Goal: Complete application form

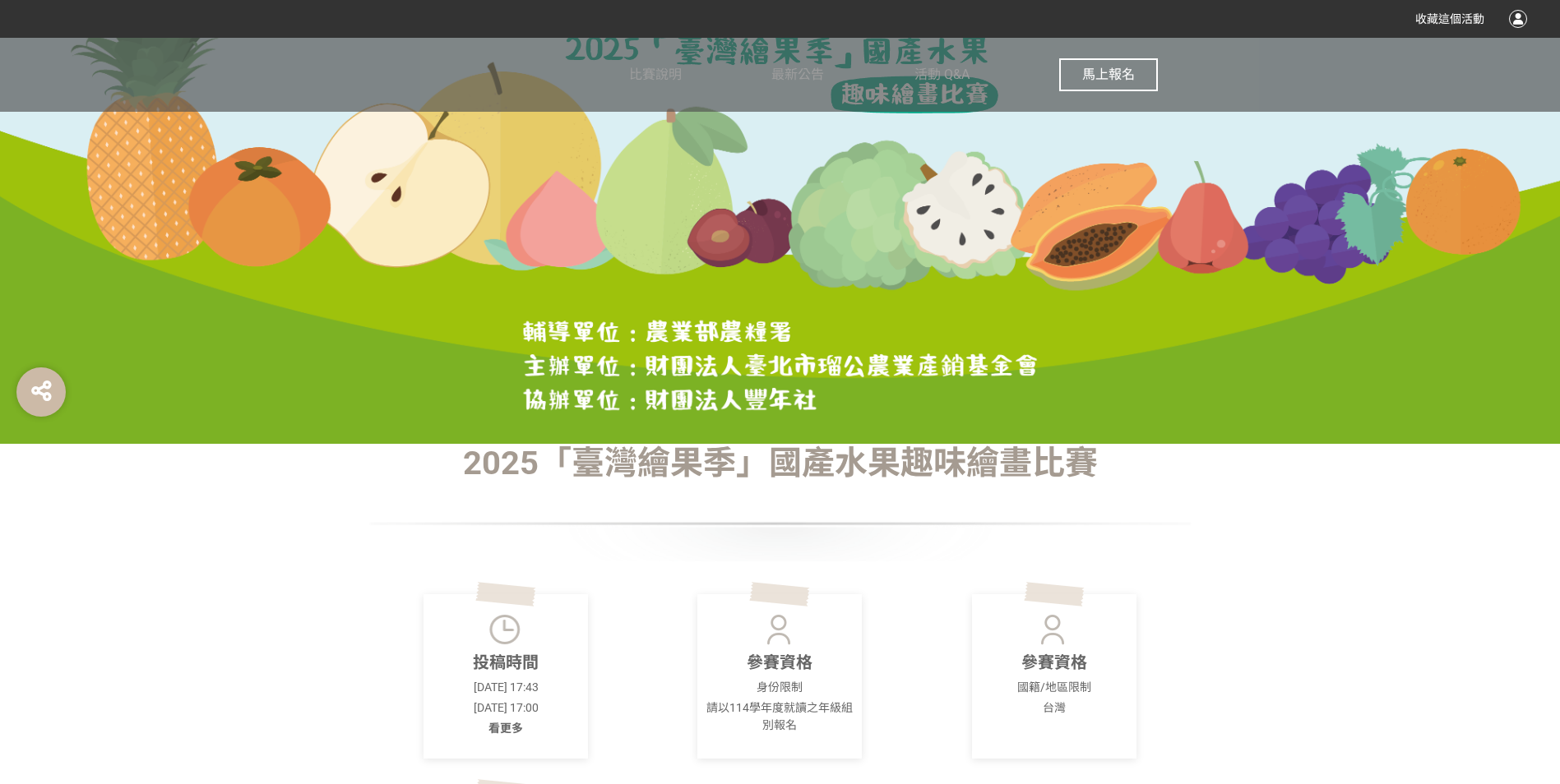
scroll to position [329, 0]
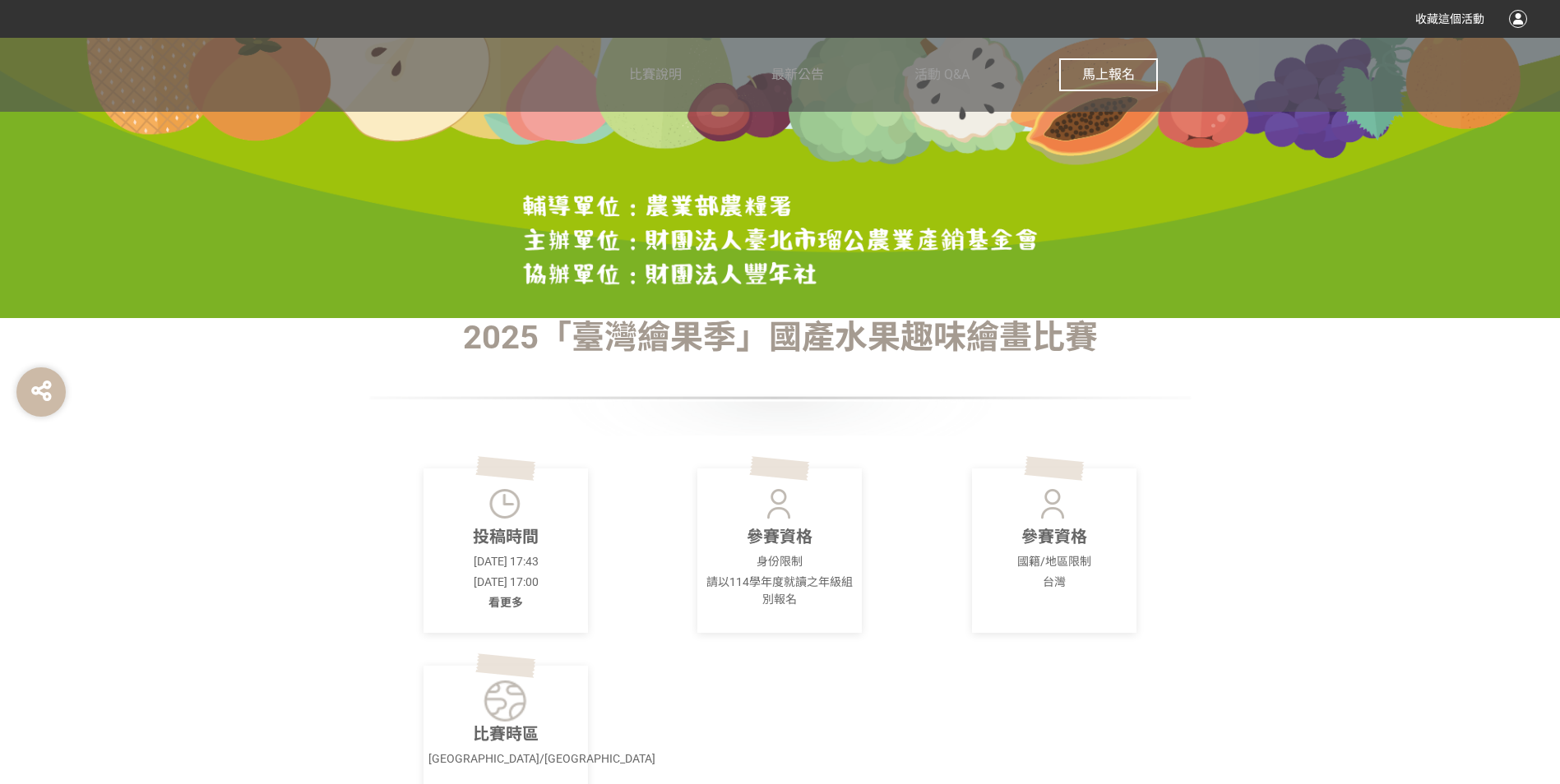
click at [513, 602] on span "看更多" at bounding box center [506, 603] width 35 height 13
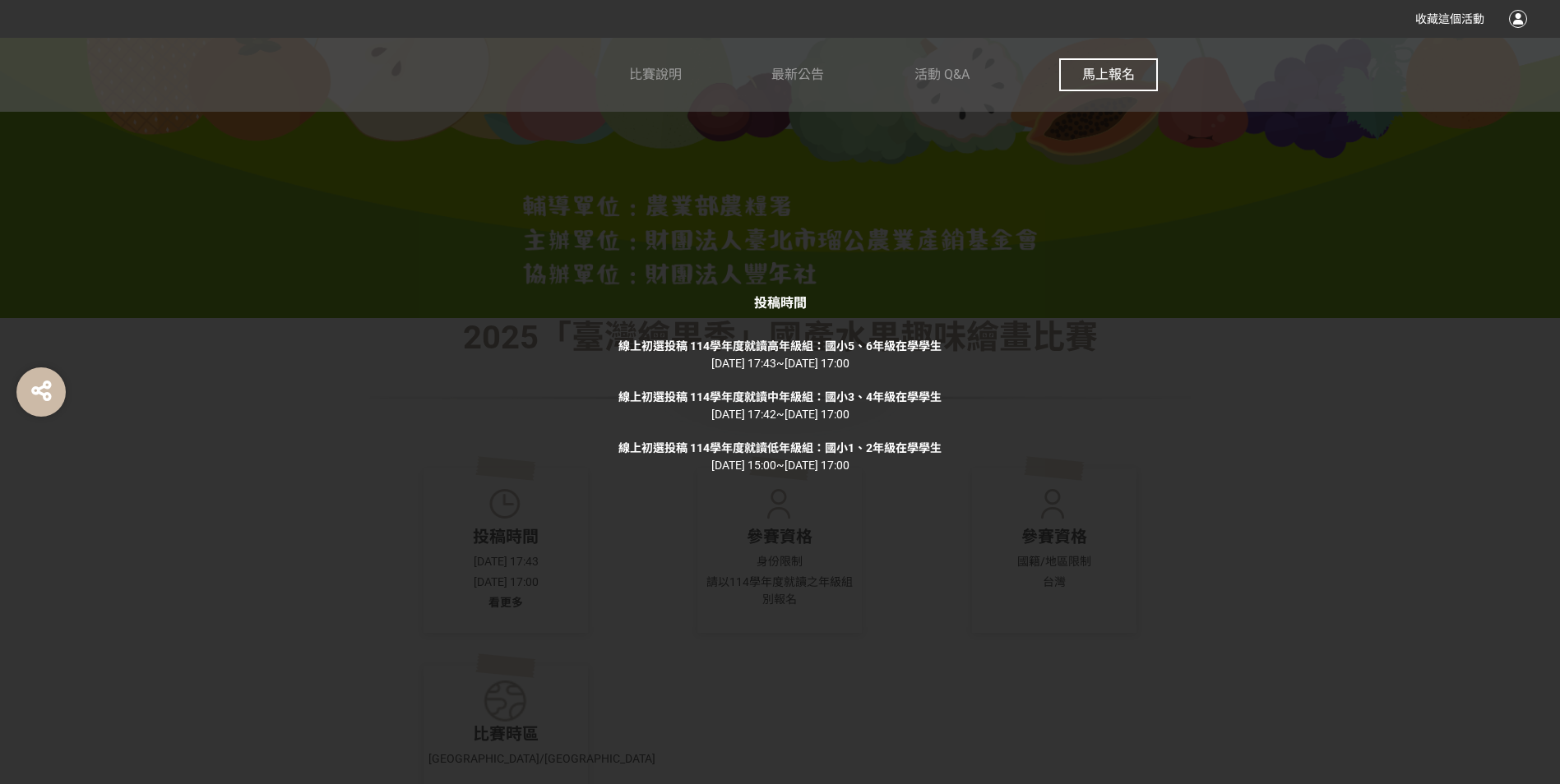
click at [656, 506] on div "投稿時間 線上初選投稿 114學年度就讀高年級組：國小5、6年級在學學生 [DATE] 17:43 ~ [DATE] 17:00 線上初選投稿 114學年度就…" at bounding box center [780, 392] width 1560 height 784
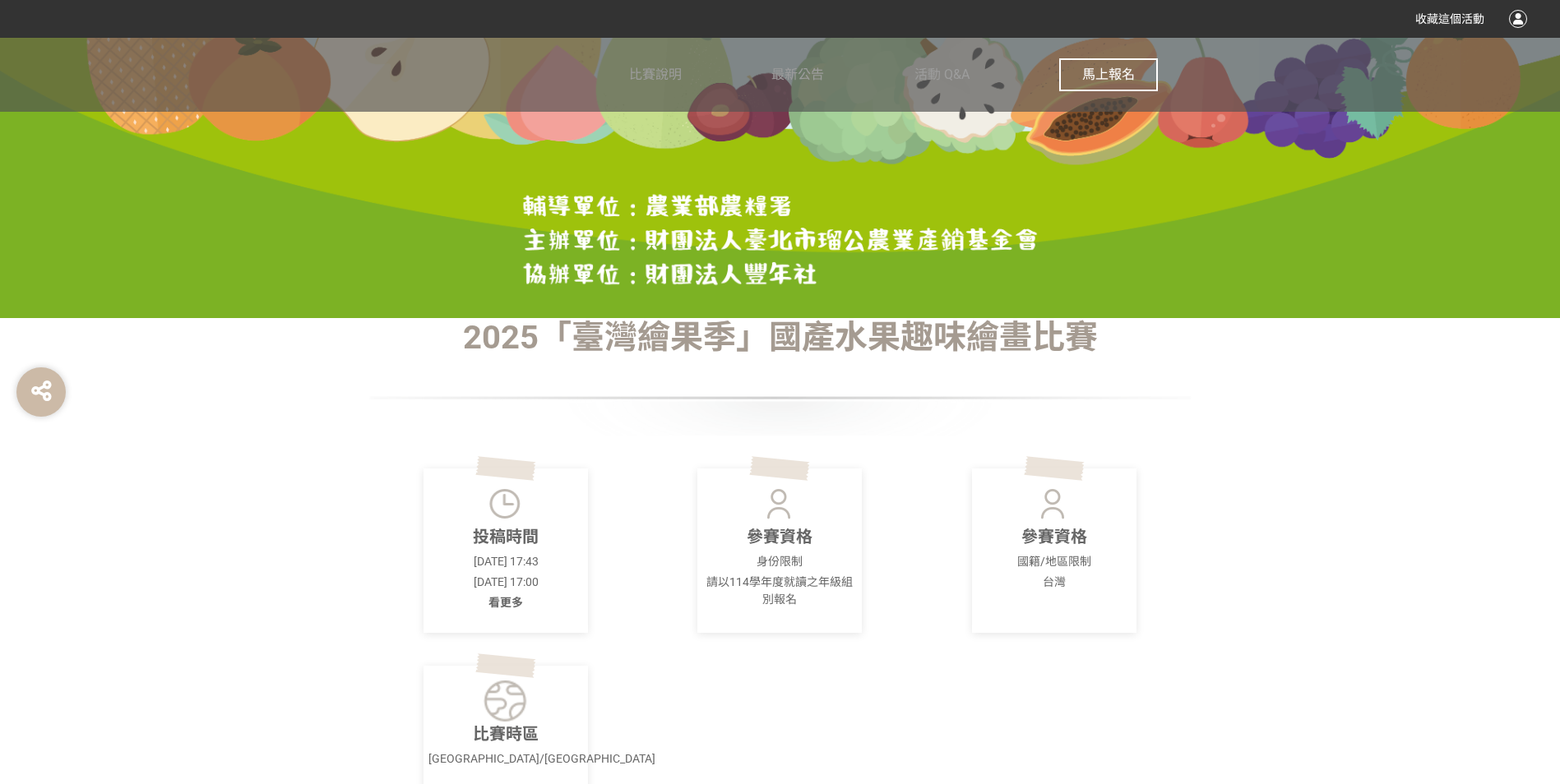
click at [1123, 68] on span "馬上報名" at bounding box center [1109, 74] width 53 height 15
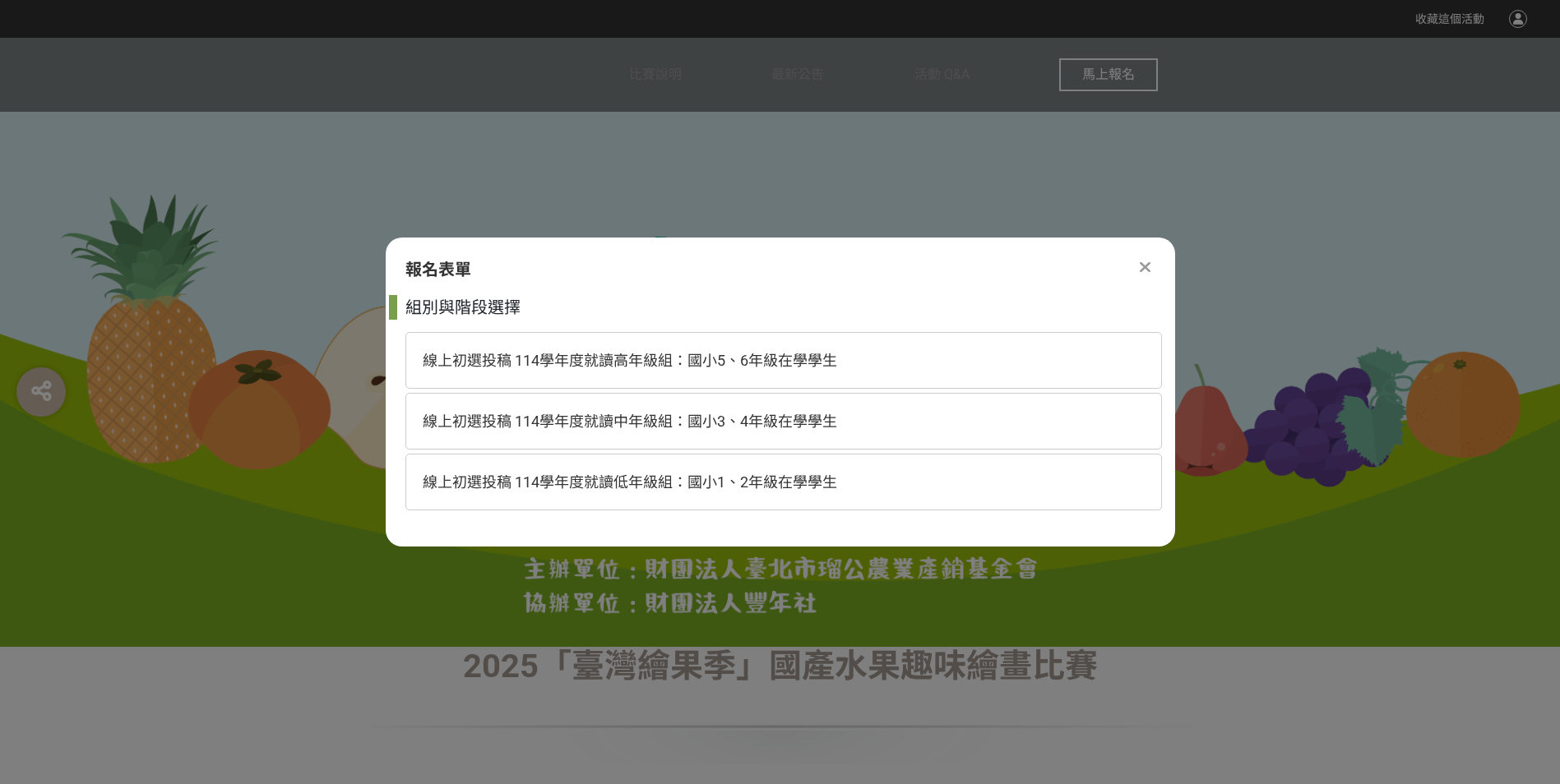
scroll to position [0, 0]
click at [638, 477] on span "線上初選投稿 114學年度就讀低年級組：國小1、2年級在學學生" at bounding box center [630, 483] width 415 height 17
select select "185293:185537"
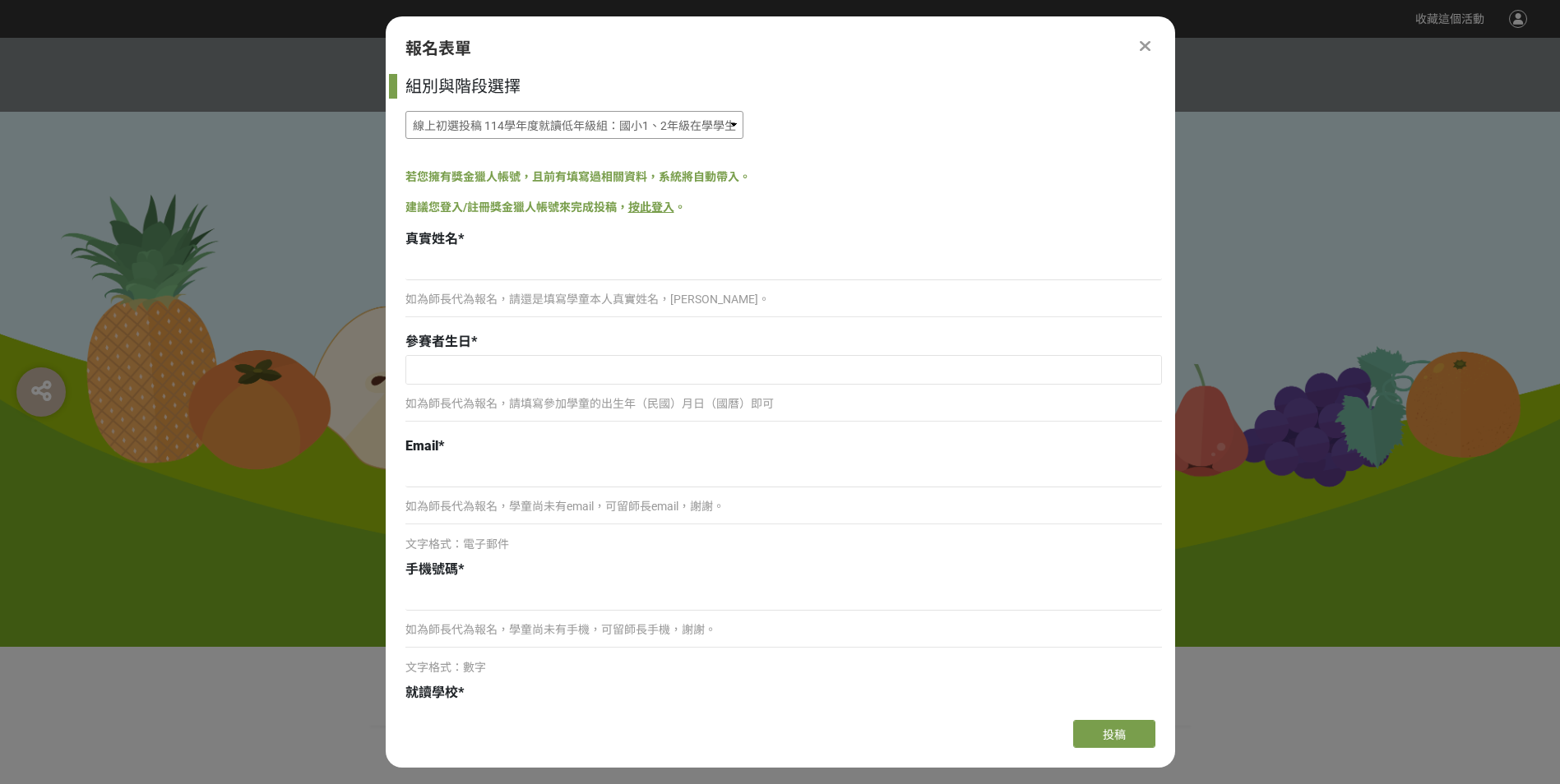
click at [532, 126] on select "線上初選投稿 114學年度就讀高年級組：國小5、6年級在學學生 線上初選投稿 114學年度就讀中年級組：國小3、4年級在學學生 線上初選投稿 114學年度就讀…" at bounding box center [574, 125] width 338 height 28
click at [405, 111] on select "線上初選投稿 114學年度就讀高年級組：國小5、6年級在學學生 線上初選投稿 114學年度就讀中年級組：國小3、4年級在學學生 線上初選投稿 114學年度就讀…" at bounding box center [574, 125] width 338 height 28
click at [493, 301] on p "如為師長代為報名，請還是填寫學童本人真實姓名，[PERSON_NAME]。" at bounding box center [783, 299] width 756 height 17
click at [492, 376] on input "text" at bounding box center [783, 369] width 756 height 28
click at [491, 246] on div "真實姓名 *" at bounding box center [783, 239] width 756 height 20
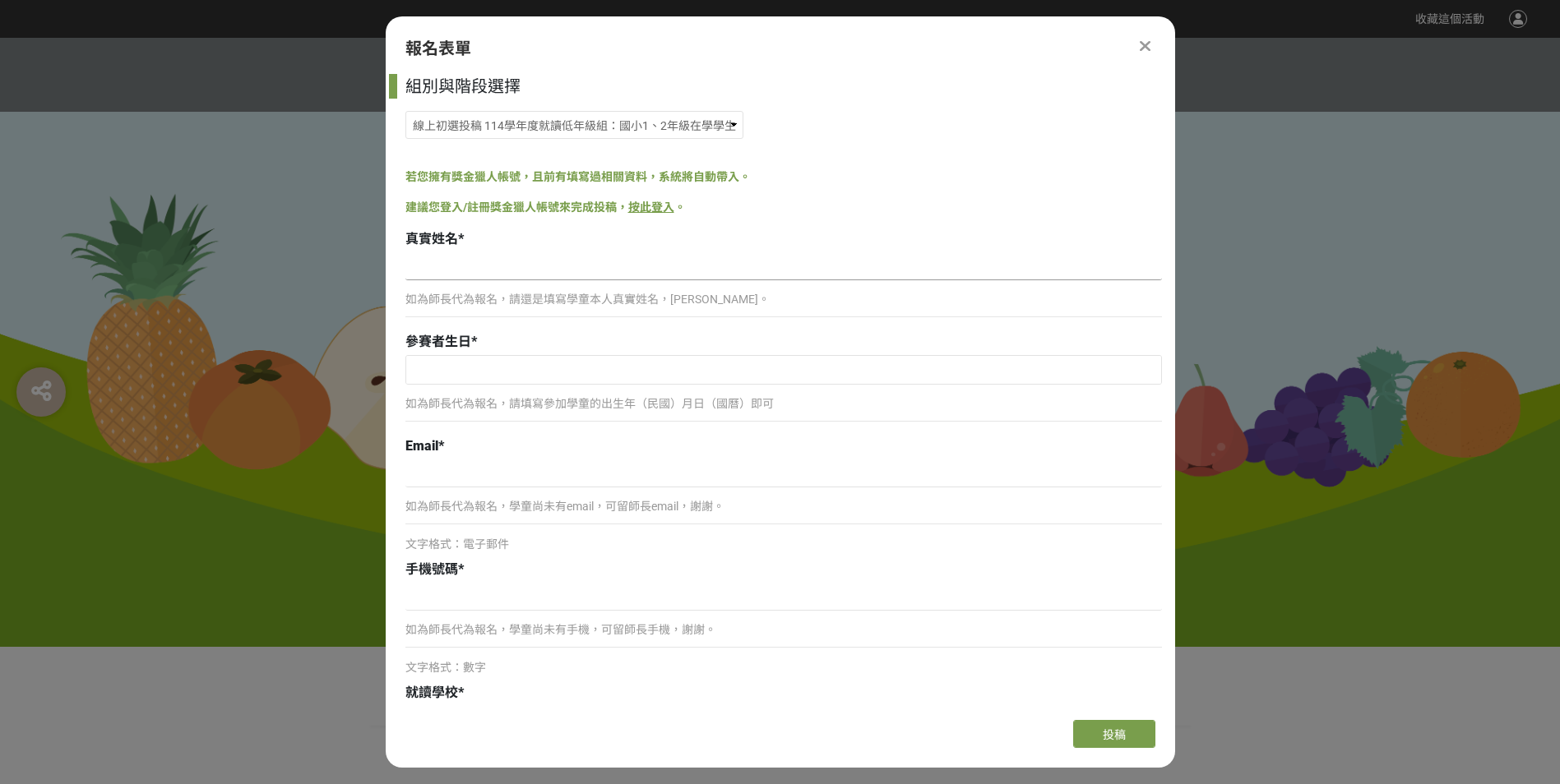
click at [483, 268] on input at bounding box center [783, 266] width 756 height 28
type input "[PERSON_NAME]"
click at [650, 129] on select "線上初選投稿 114學年度就讀高年級組：國小5、6年級在學學生 線上初選投稿 114學年度就讀中年級組：國小3、4年級在學學生 線上初選投稿 114學年度就讀…" at bounding box center [574, 125] width 338 height 28
select select "185293:185538"
click at [405, 111] on select "線上初選投稿 114學年度就讀高年級組：國小5、6年級在學學生 線上初選投稿 114學年度就讀中年級組：國小3、4年級在學學生 線上初選投稿 114學年度就讀…" at bounding box center [574, 125] width 338 height 28
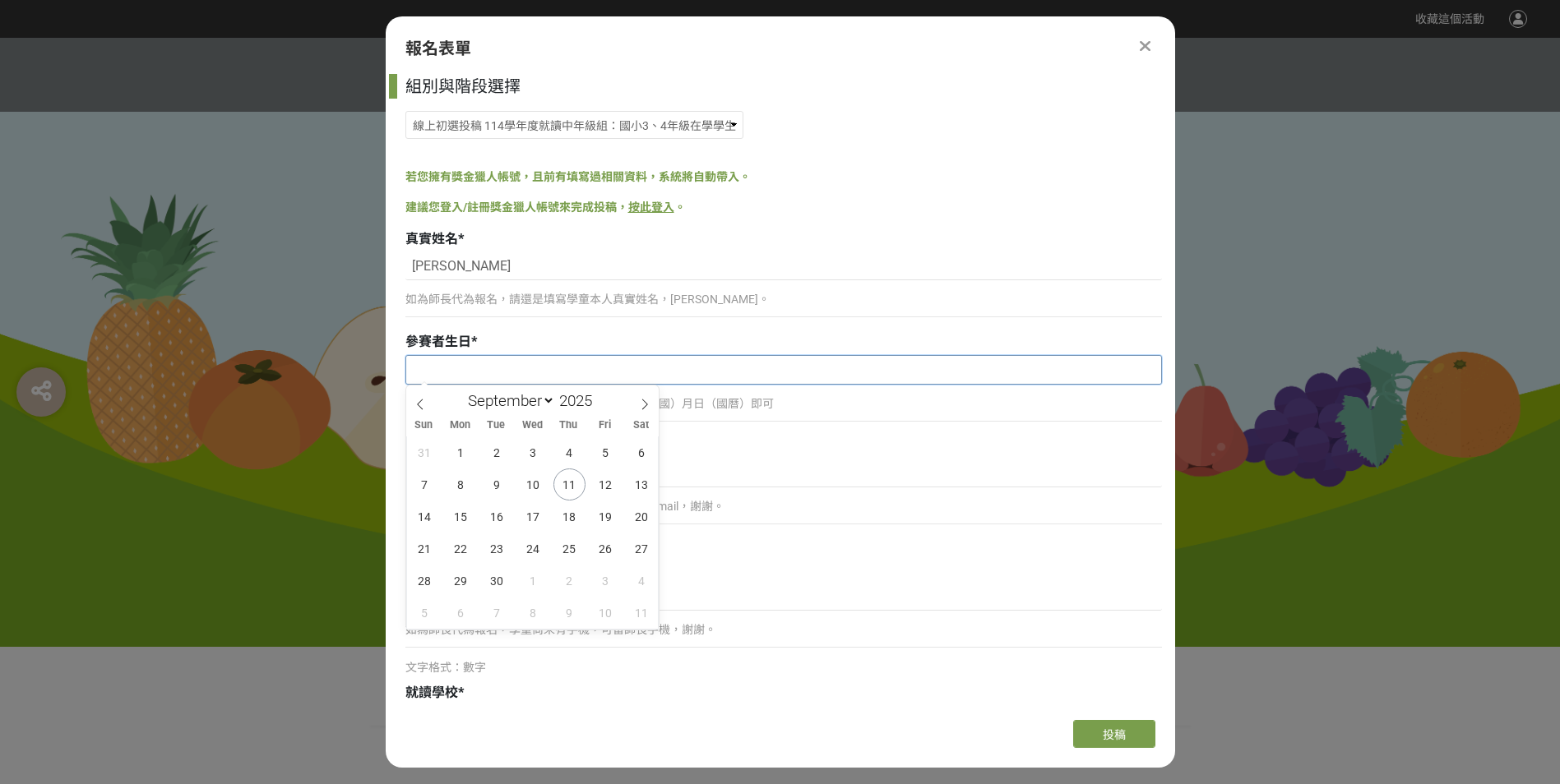
click at [497, 371] on input "text" at bounding box center [783, 369] width 756 height 28
click at [578, 404] on input "2025" at bounding box center [579, 401] width 49 height 19
click at [600, 392] on span at bounding box center [599, 396] width 12 height 10
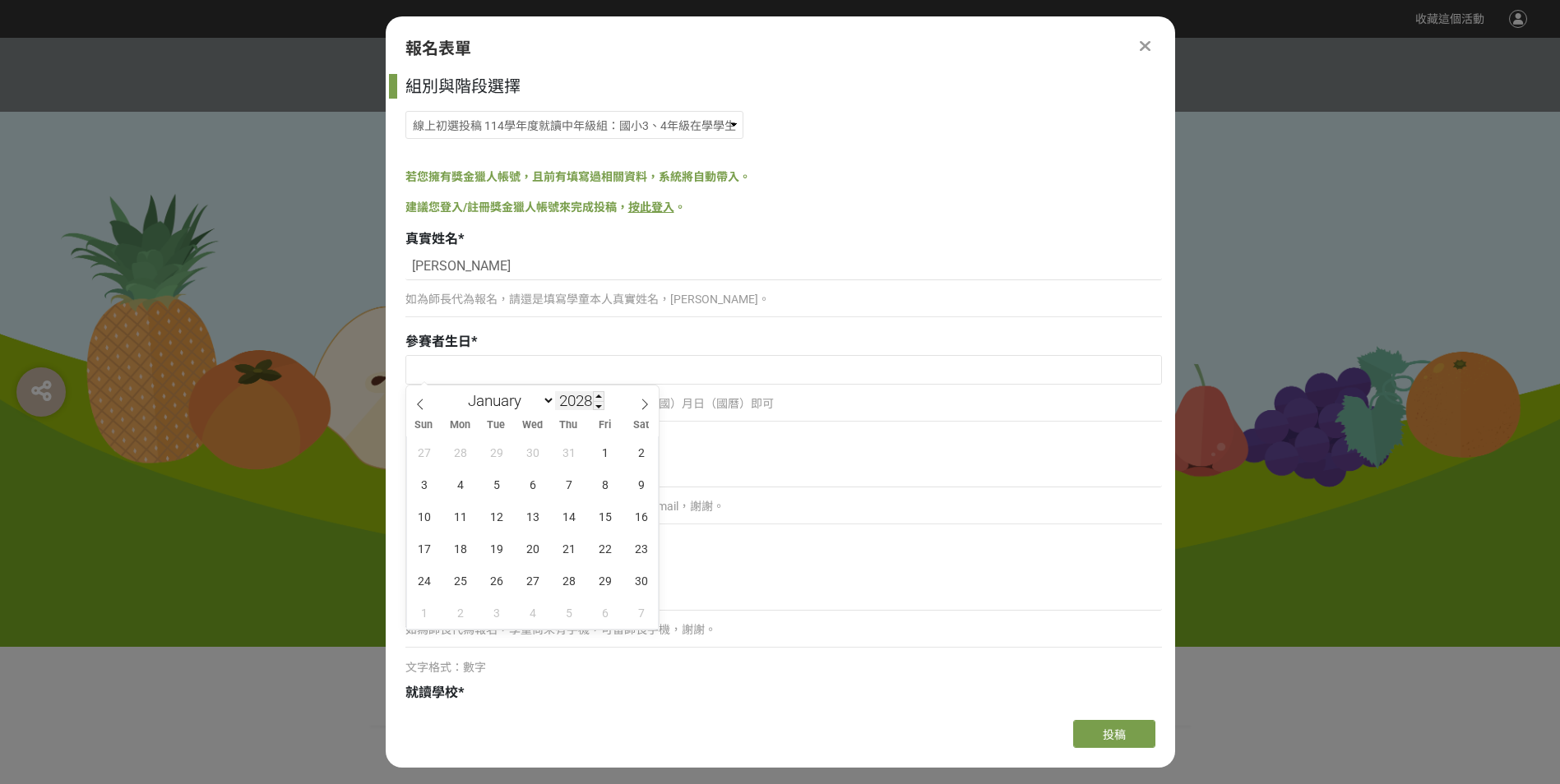
click at [594, 407] on input "2028" at bounding box center [579, 401] width 49 height 19
click at [598, 405] on span at bounding box center [599, 406] width 12 height 10
click at [599, 405] on span at bounding box center [599, 406] width 12 height 10
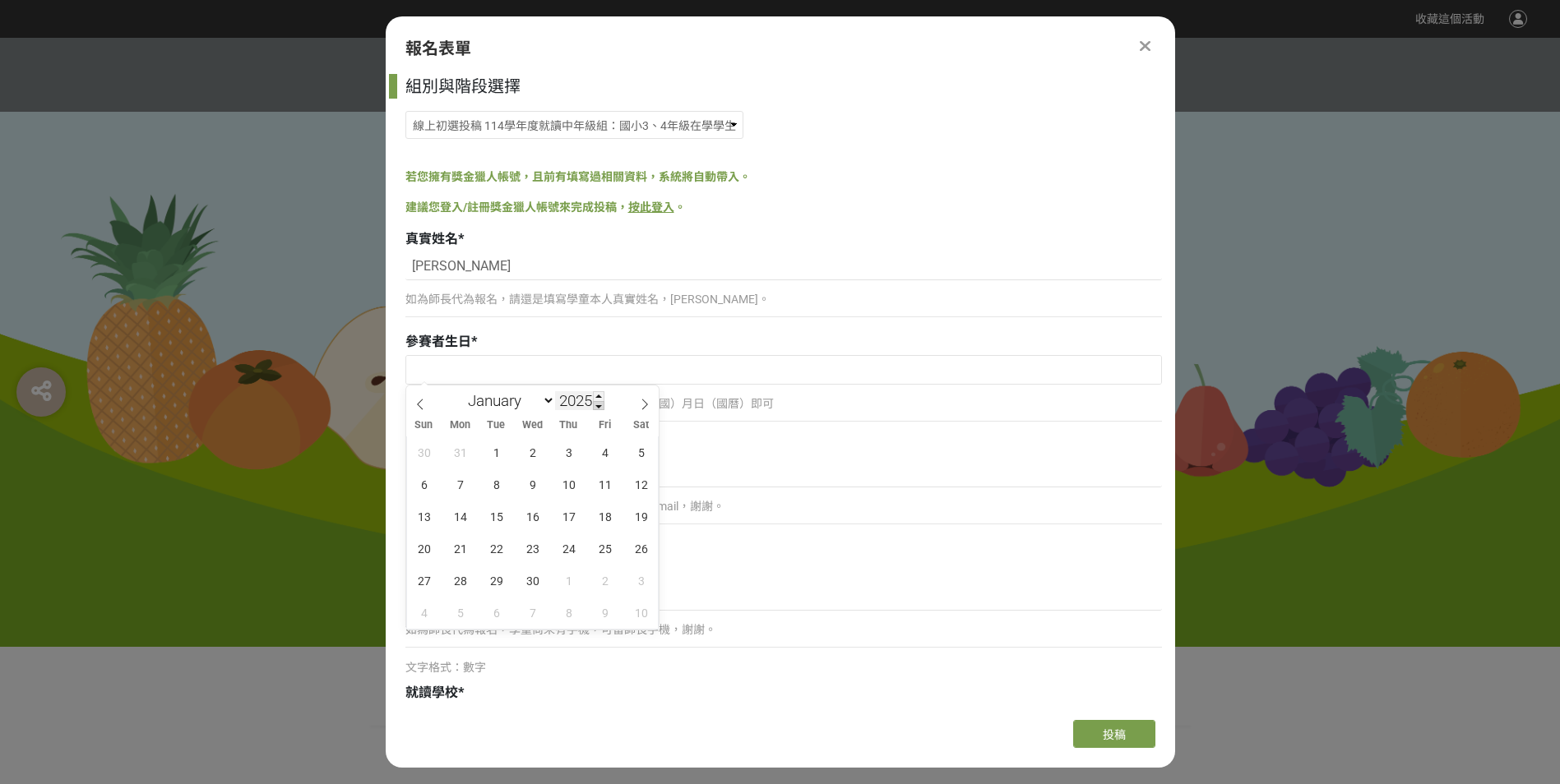
click at [599, 405] on span at bounding box center [599, 406] width 12 height 10
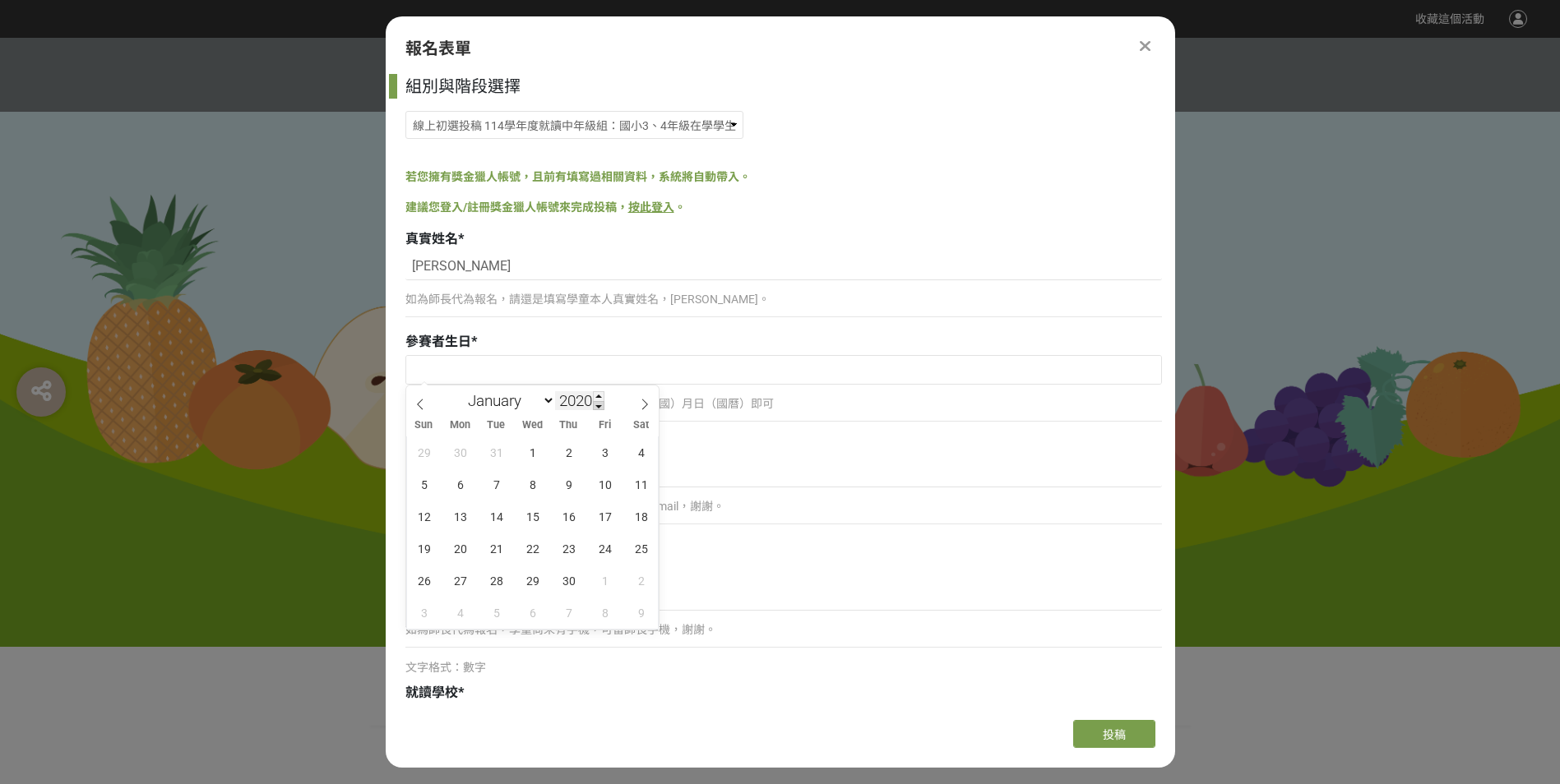
click at [599, 405] on span at bounding box center [599, 406] width 12 height 10
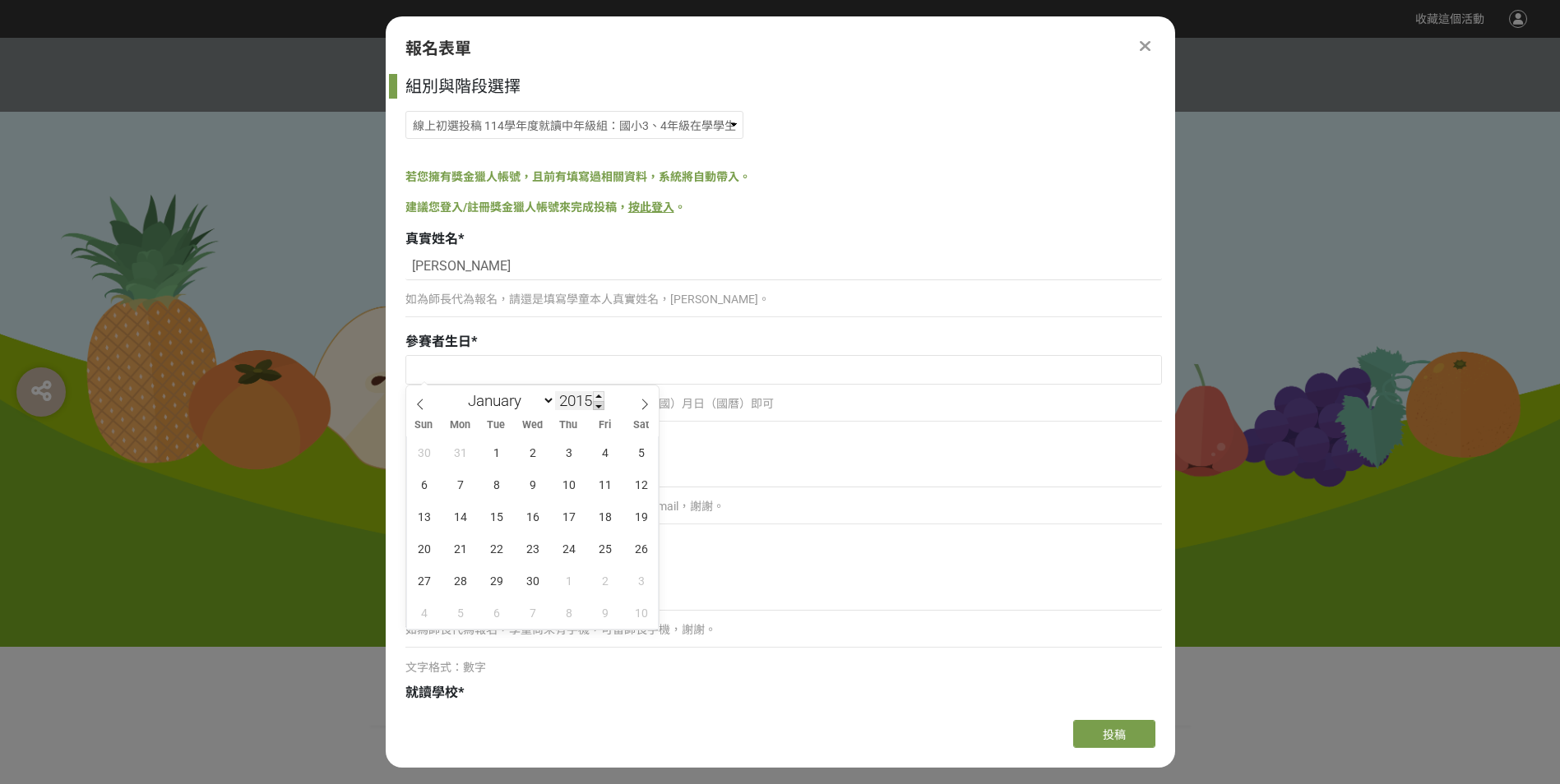
click at [599, 405] on span at bounding box center [599, 406] width 12 height 10
click at [601, 392] on span at bounding box center [599, 396] width 12 height 10
type input "2017"
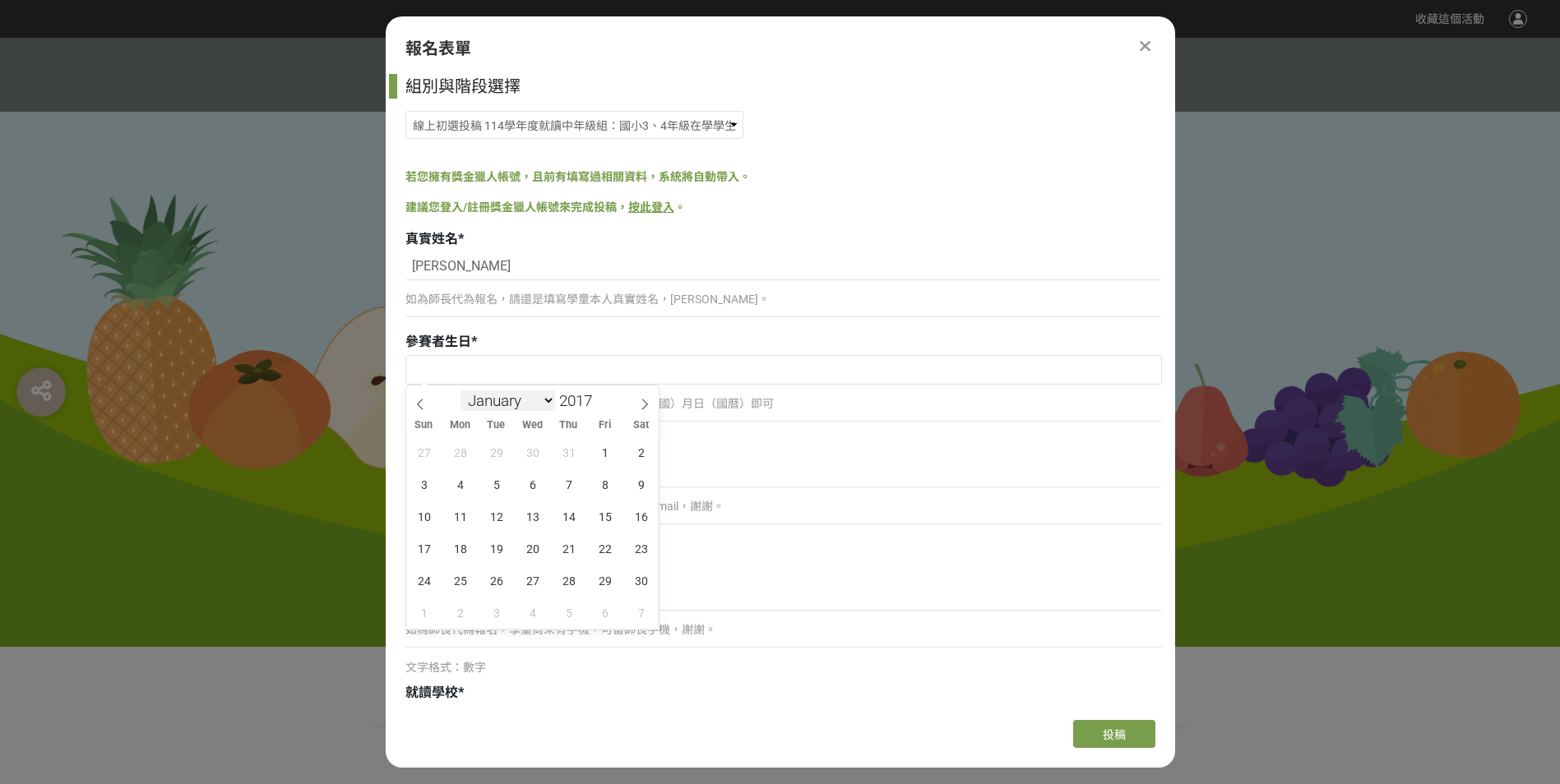
click at [546, 403] on select "January February March April May June July August September October November De…" at bounding box center [508, 400] width 95 height 20
select select "1"
click at [461, 391] on select "January February March April May June July August September October November De…" at bounding box center [508, 400] width 95 height 20
click at [497, 518] on span "14" at bounding box center [496, 516] width 32 height 32
type input "[DATE]"
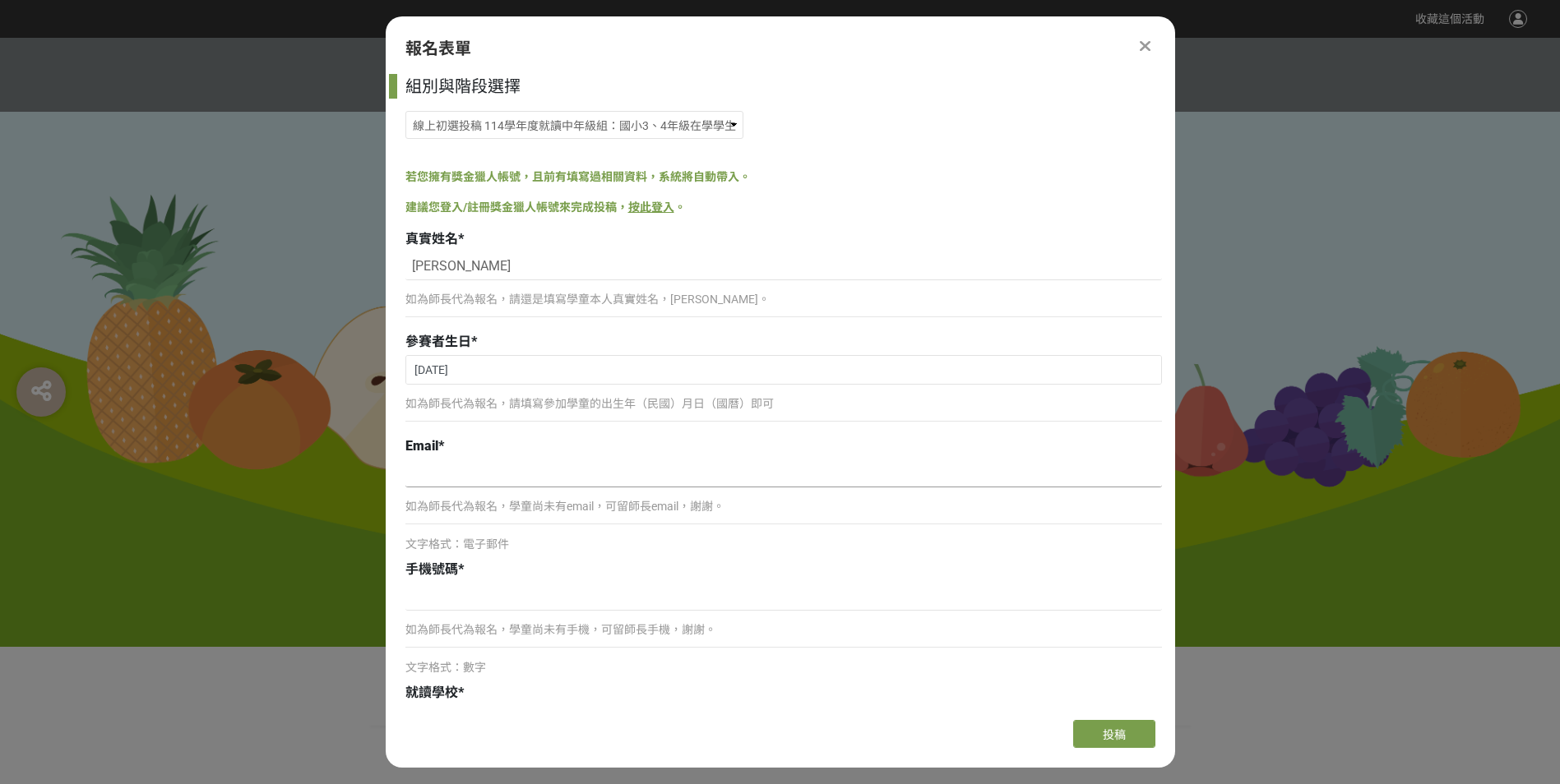
click at [474, 480] on input at bounding box center [783, 473] width 756 height 28
type input "[EMAIL_ADDRESS][DOMAIN_NAME]"
type input "[GEOGRAPHIC_DATA][GEOGRAPHIC_DATA]8號"
click at [475, 507] on p "如為師長代為報名，學童尚未有email，可留師長email，謝謝。" at bounding box center [783, 507] width 756 height 17
click at [461, 600] on input at bounding box center [783, 597] width 756 height 28
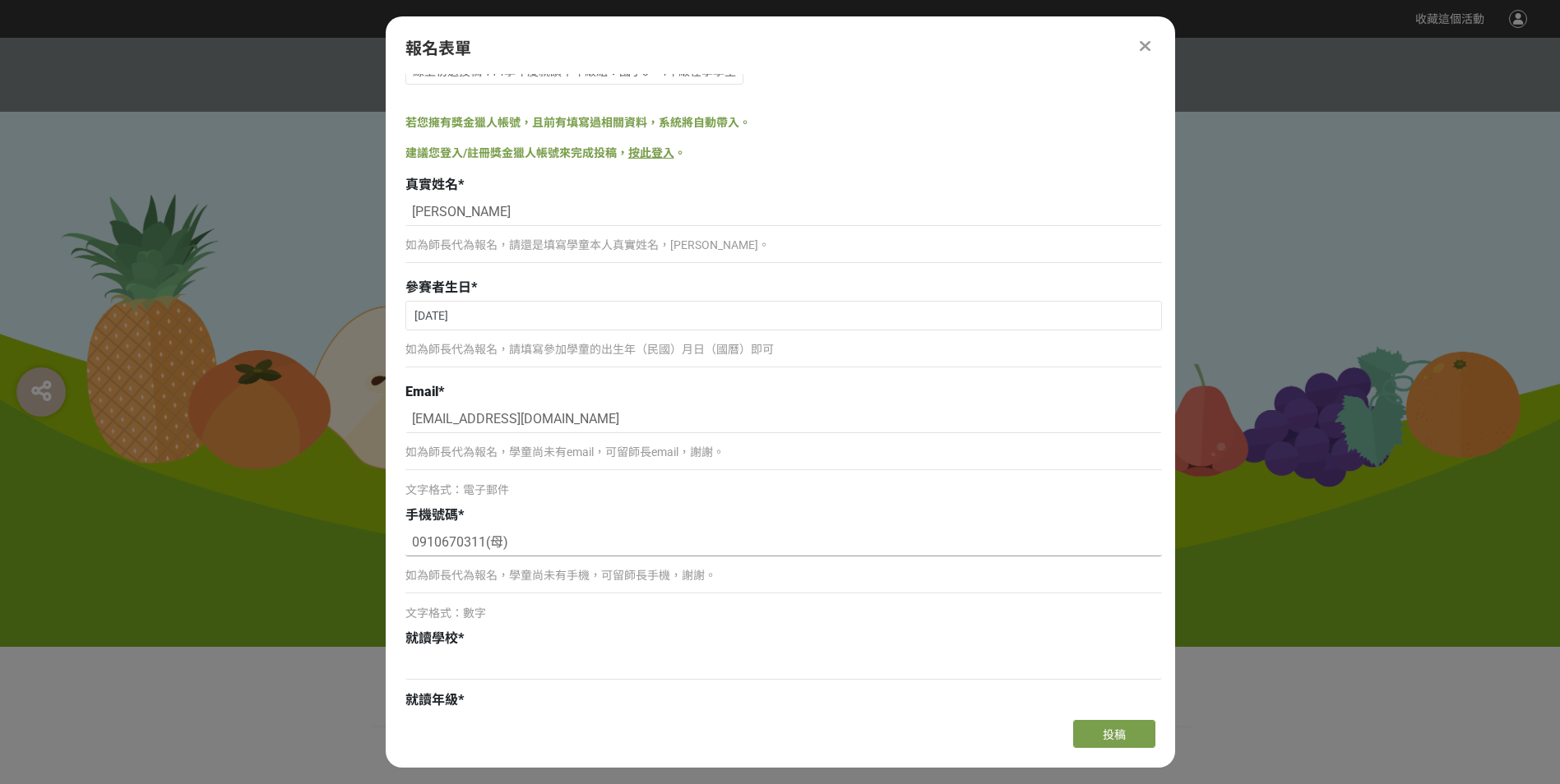
scroll to position [164, 0]
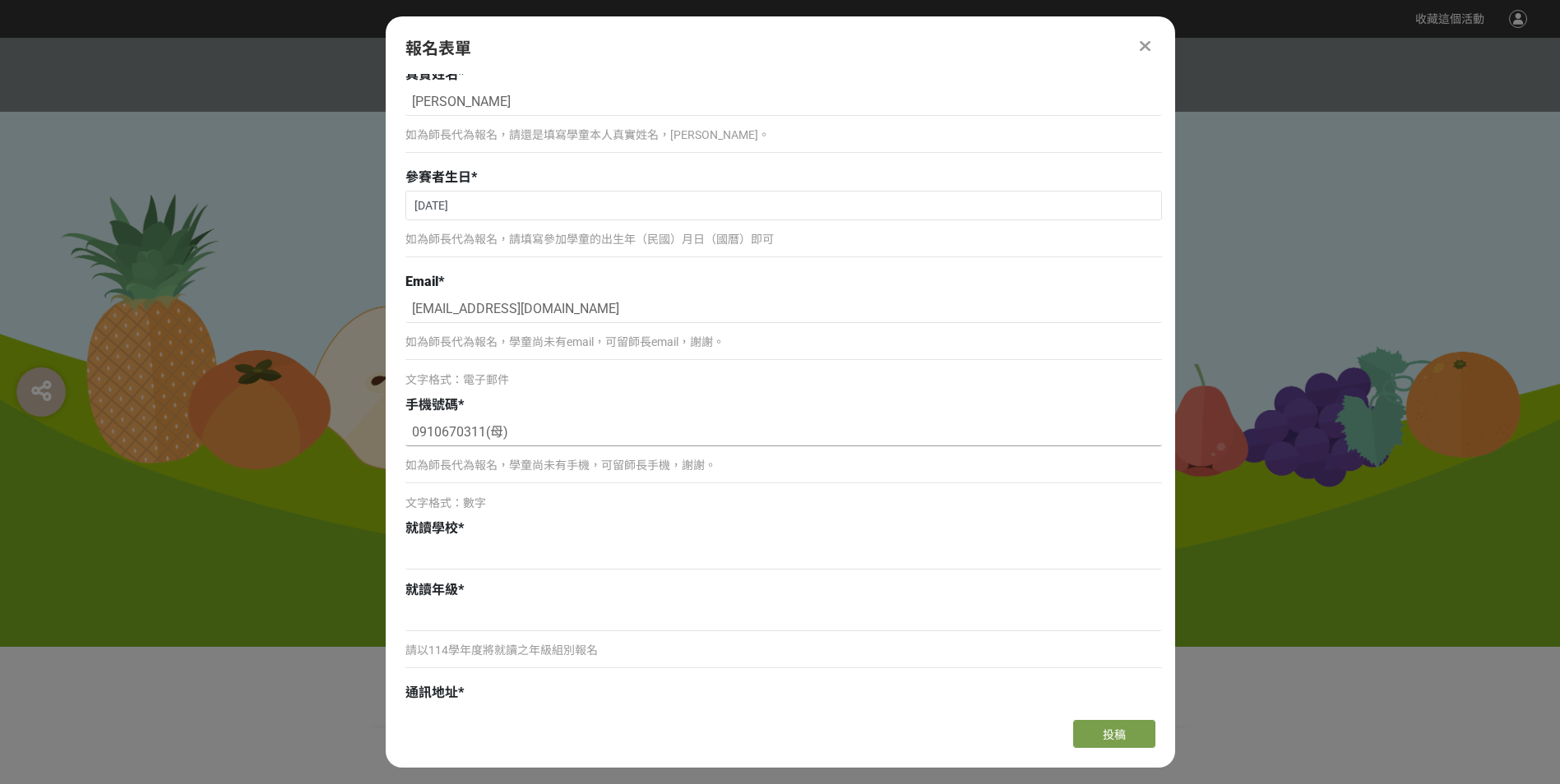
type input "0910670311(母)"
click at [493, 530] on div "就讀學校 *" at bounding box center [783, 529] width 756 height 20
click at [468, 552] on input at bounding box center [783, 556] width 756 height 28
type input "[GEOGRAPHIC_DATA]"
click at [455, 618] on input at bounding box center [783, 617] width 756 height 28
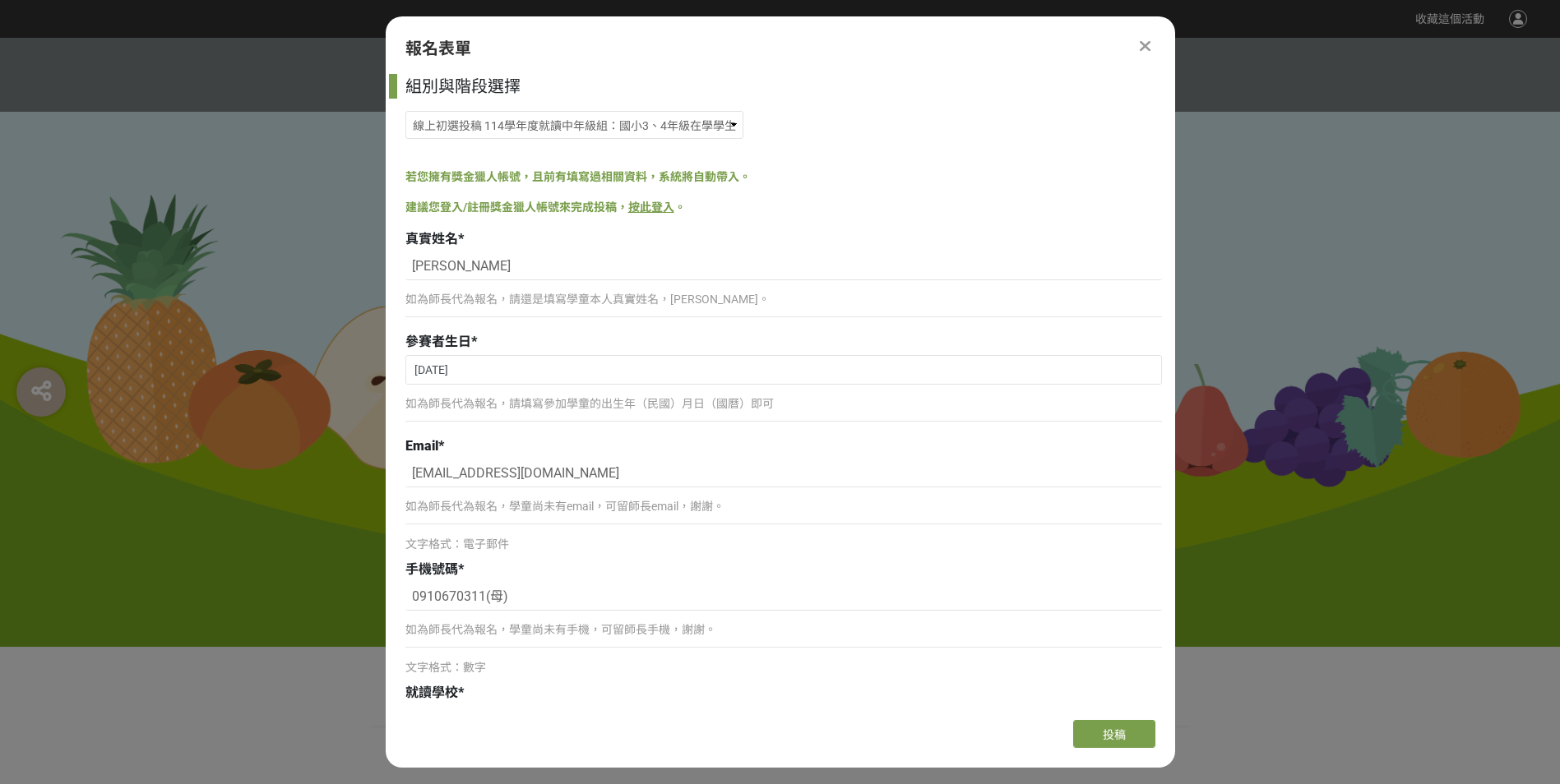
scroll to position [329, 0]
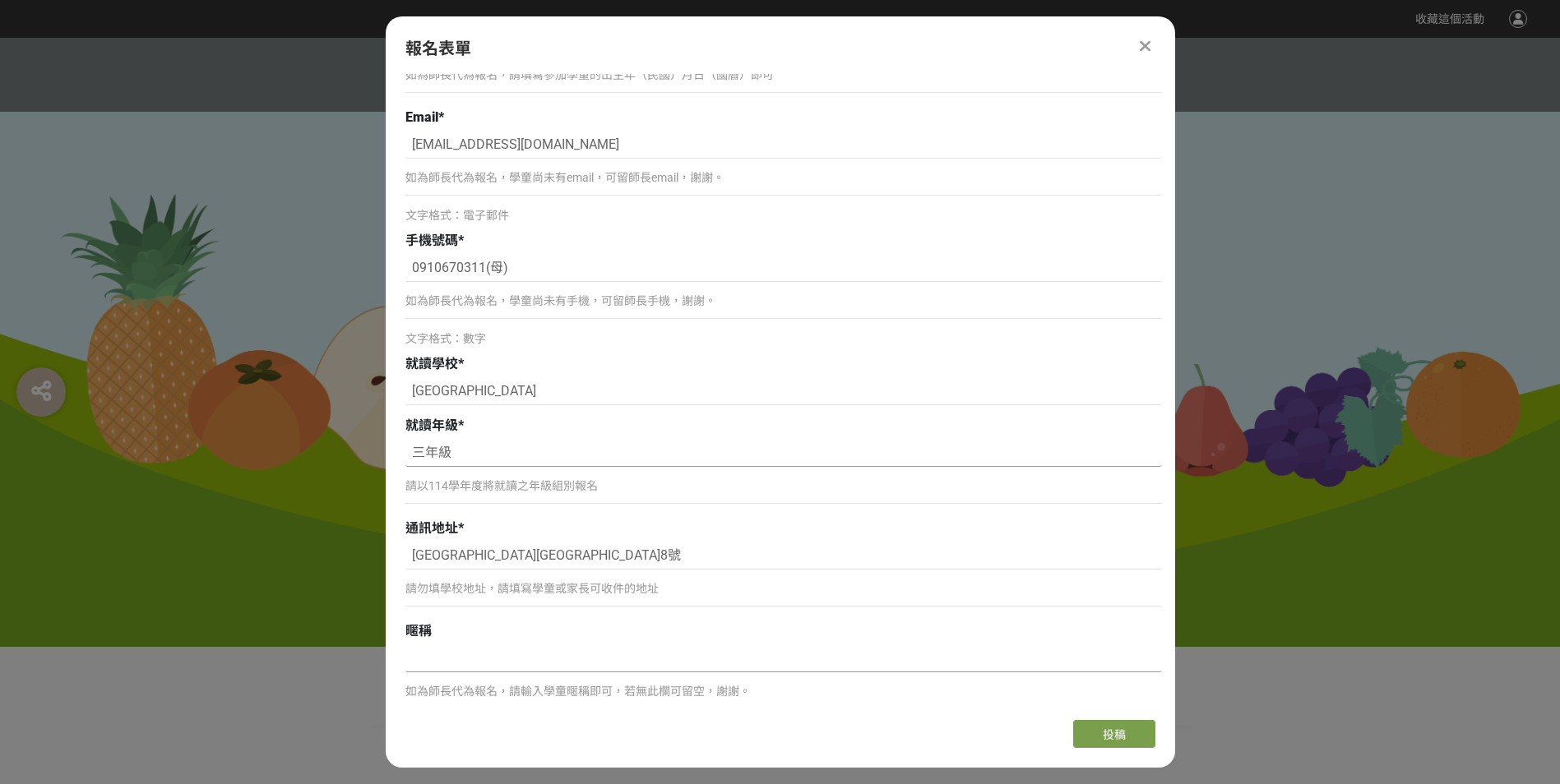
type input "三年級"
click at [512, 658] on input at bounding box center [783, 658] width 756 height 28
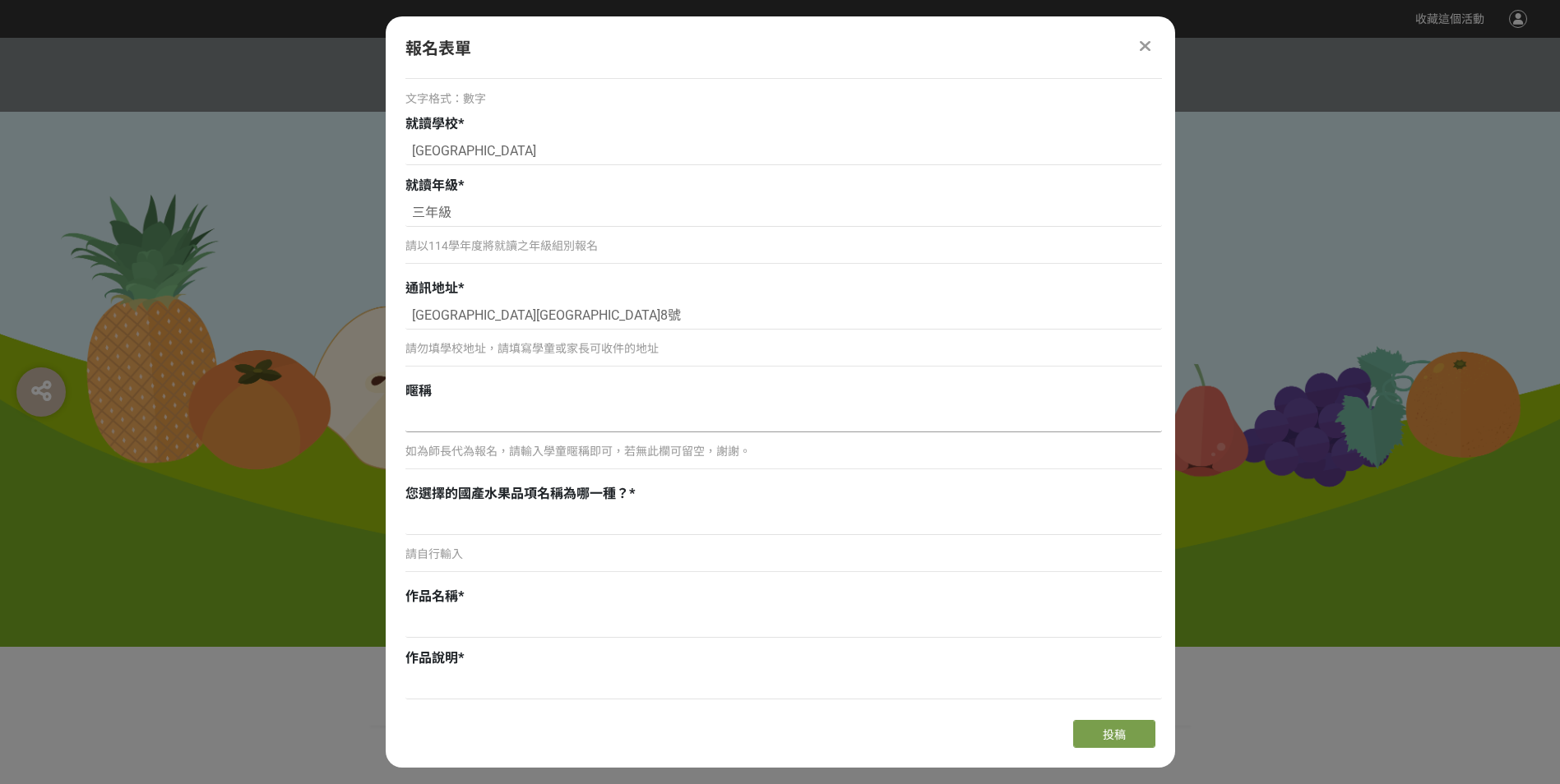
scroll to position [576, 0]
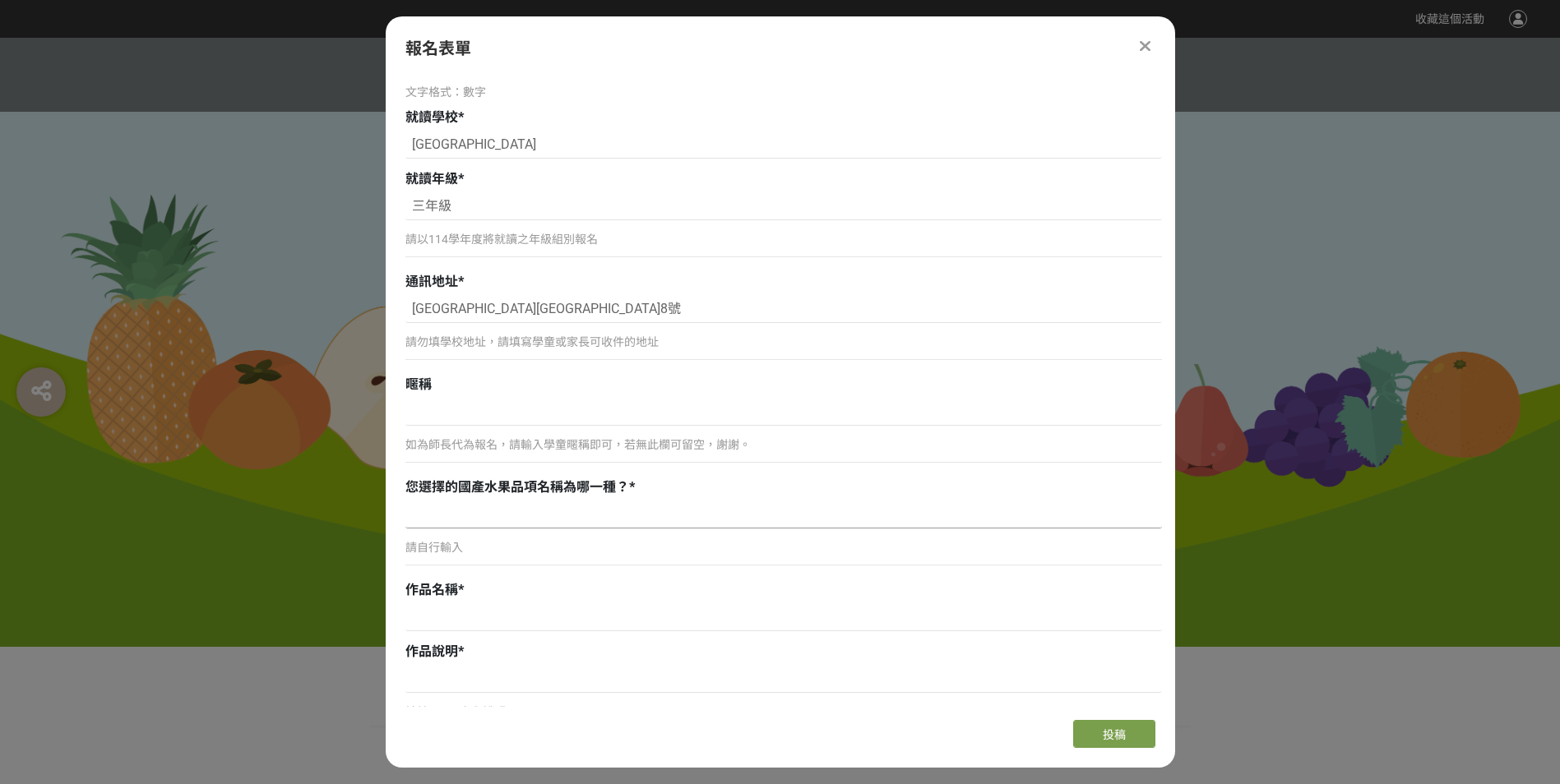
click at [469, 524] on input at bounding box center [783, 514] width 756 height 28
paste input "愛文"
type input "愛文芒果"
click at [489, 616] on input at bounding box center [783, 617] width 756 height 28
paste input "[PERSON_NAME]的芒果冰涼時光"
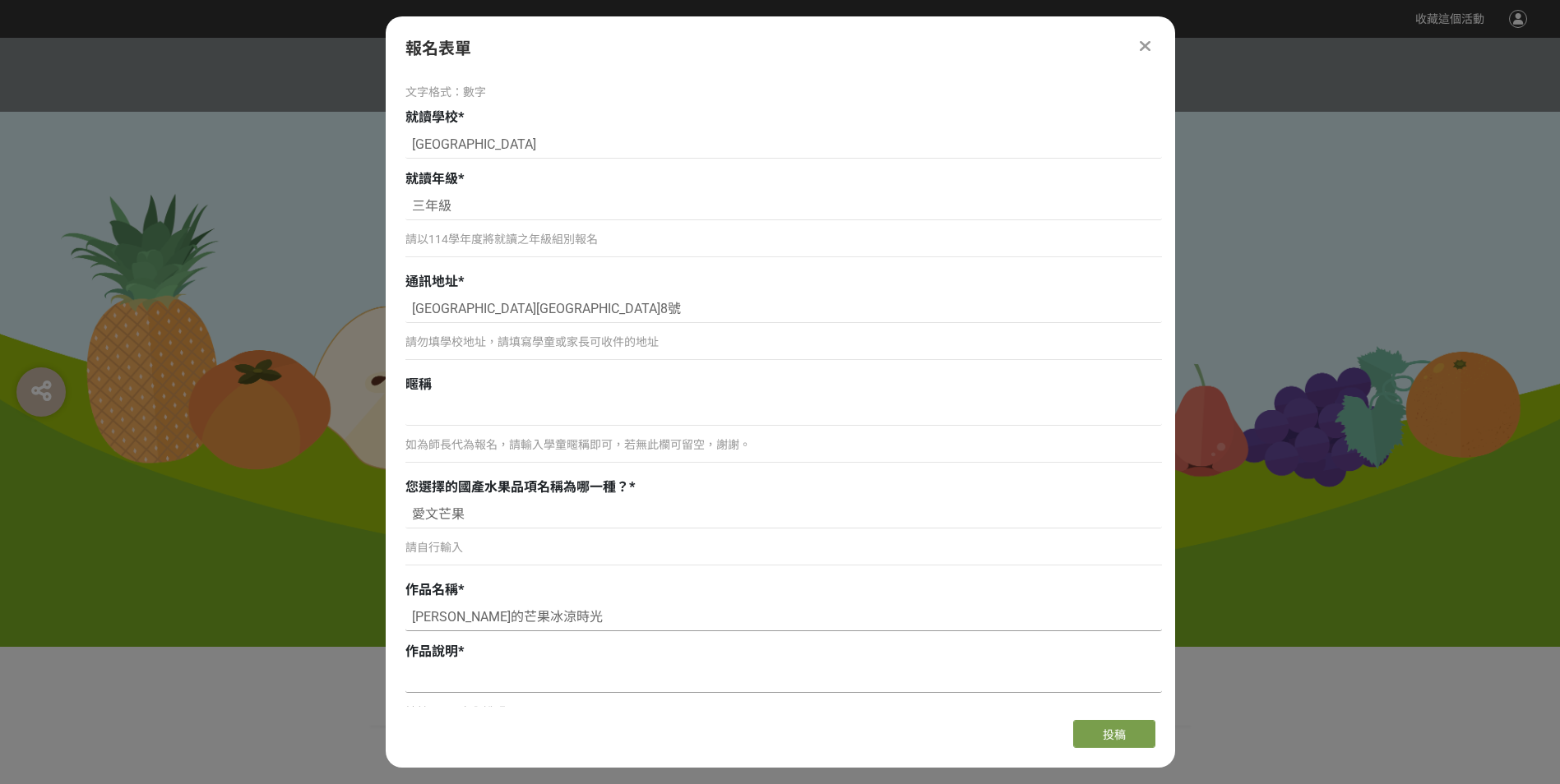
type input "[PERSON_NAME]的芒果冰涼時光"
click at [444, 681] on input at bounding box center [783, 678] width 756 height 28
paste input "盛夏午後，舀一口香甜芒果冰，沁涼滑入口中，酸甜交織，彷彿把整個夏天都留在心裡"
type input "盛夏午後，舀一口香甜芒果冰，沁涼滑入口中，酸甜交織，彷彿把整個夏天都留在心裡"
click at [979, 26] on div "報名表單 組別與階段選擇 線上初選投稿 114學年度就讀高年級組：國小5、6年級在學學生 線上初選投稿 114學年度就讀中年級組：國小3、4年級在學學生 線上…" at bounding box center [780, 392] width 790 height 751
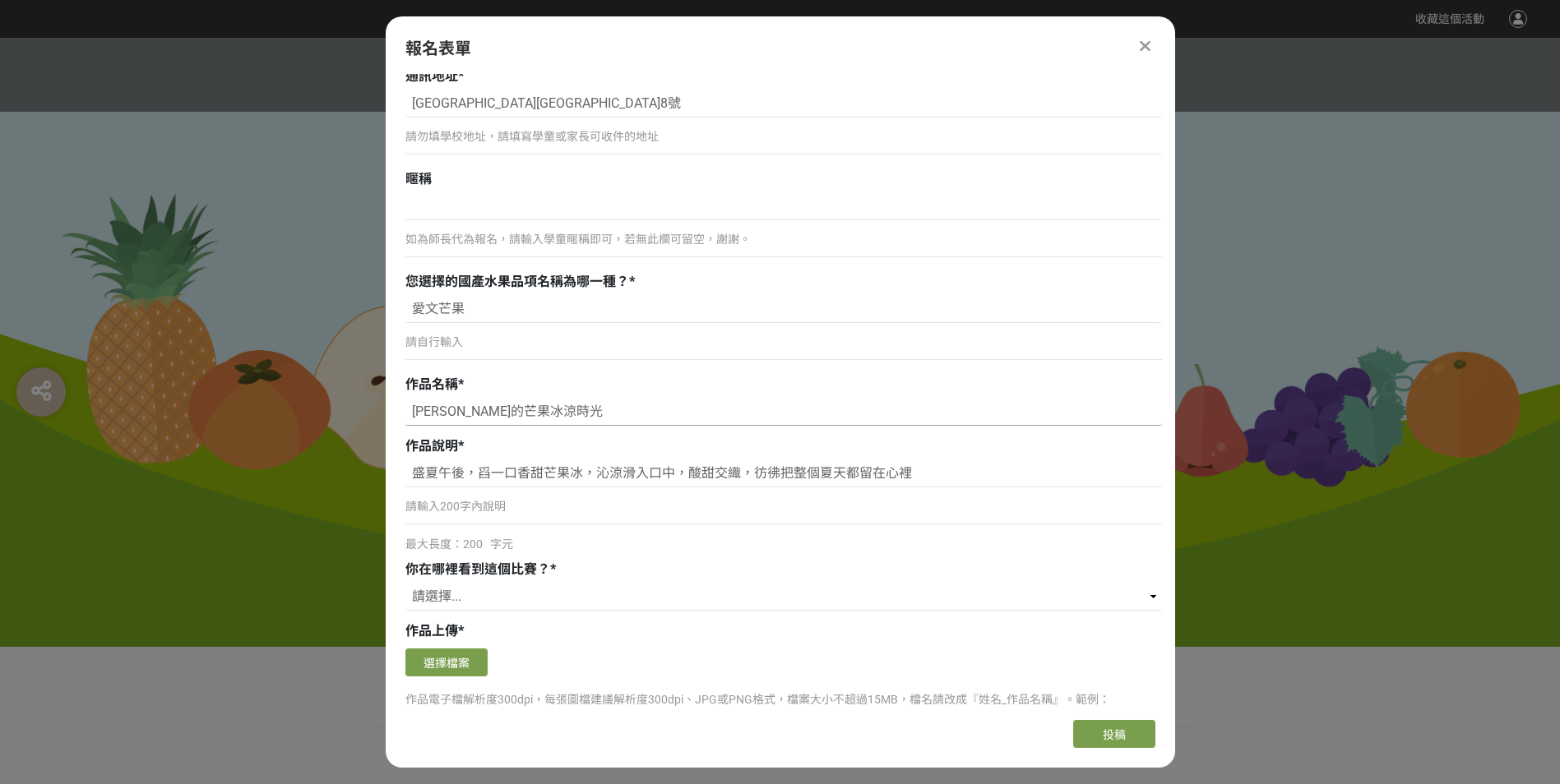
scroll to position [822, 0]
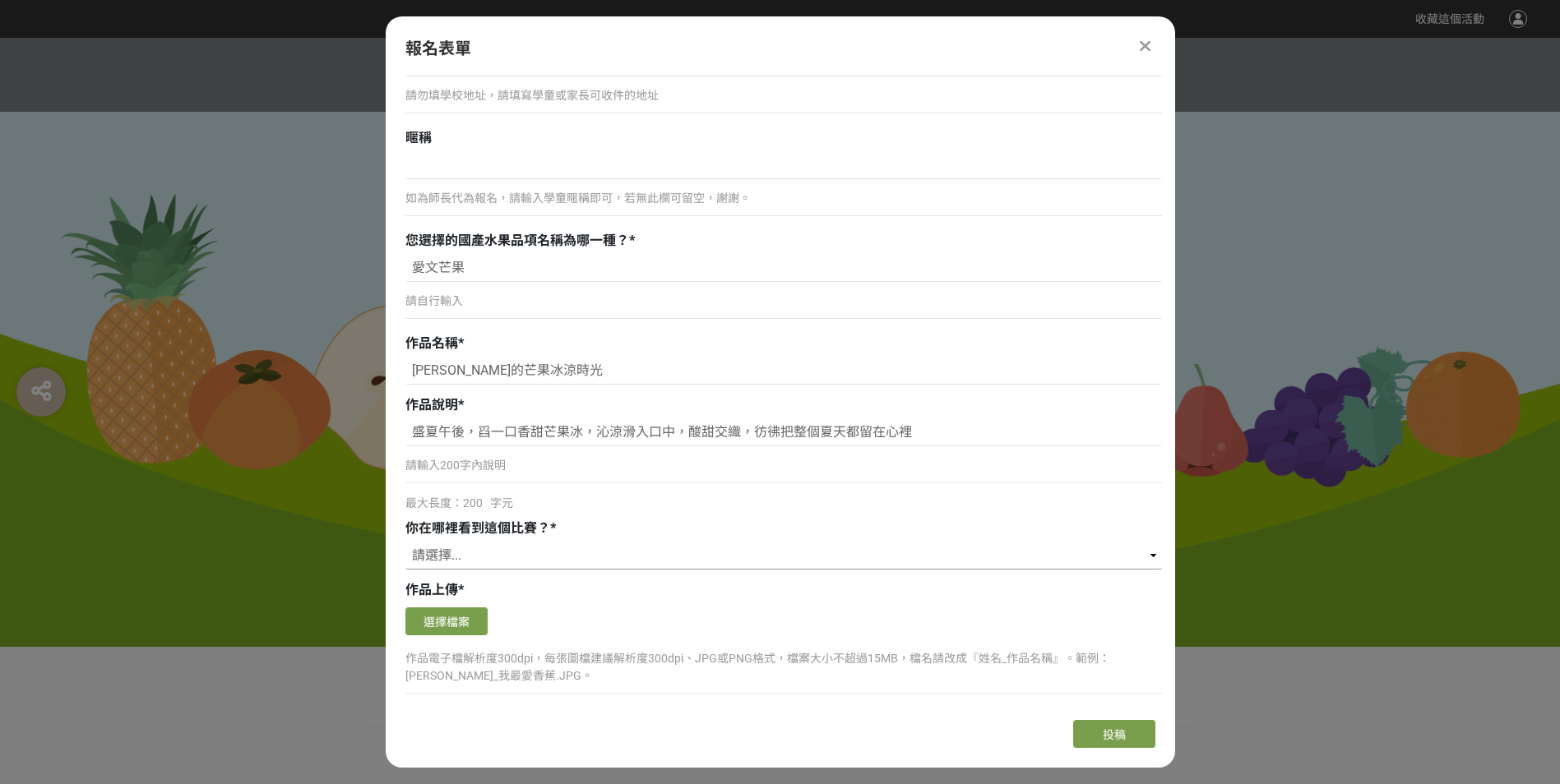
click at [513, 560] on select "請選擇... 獎金獵人網站 Facebook / Instagram 校園講座 / 老師系上推薦 電子郵件 海報 其他" at bounding box center [783, 556] width 756 height 28
click at [405, 542] on select "請選擇... 獎金獵人網站 Facebook / Instagram 校園講座 / 老師系上推薦 電子郵件 海報 其他" at bounding box center [783, 556] width 756 height 28
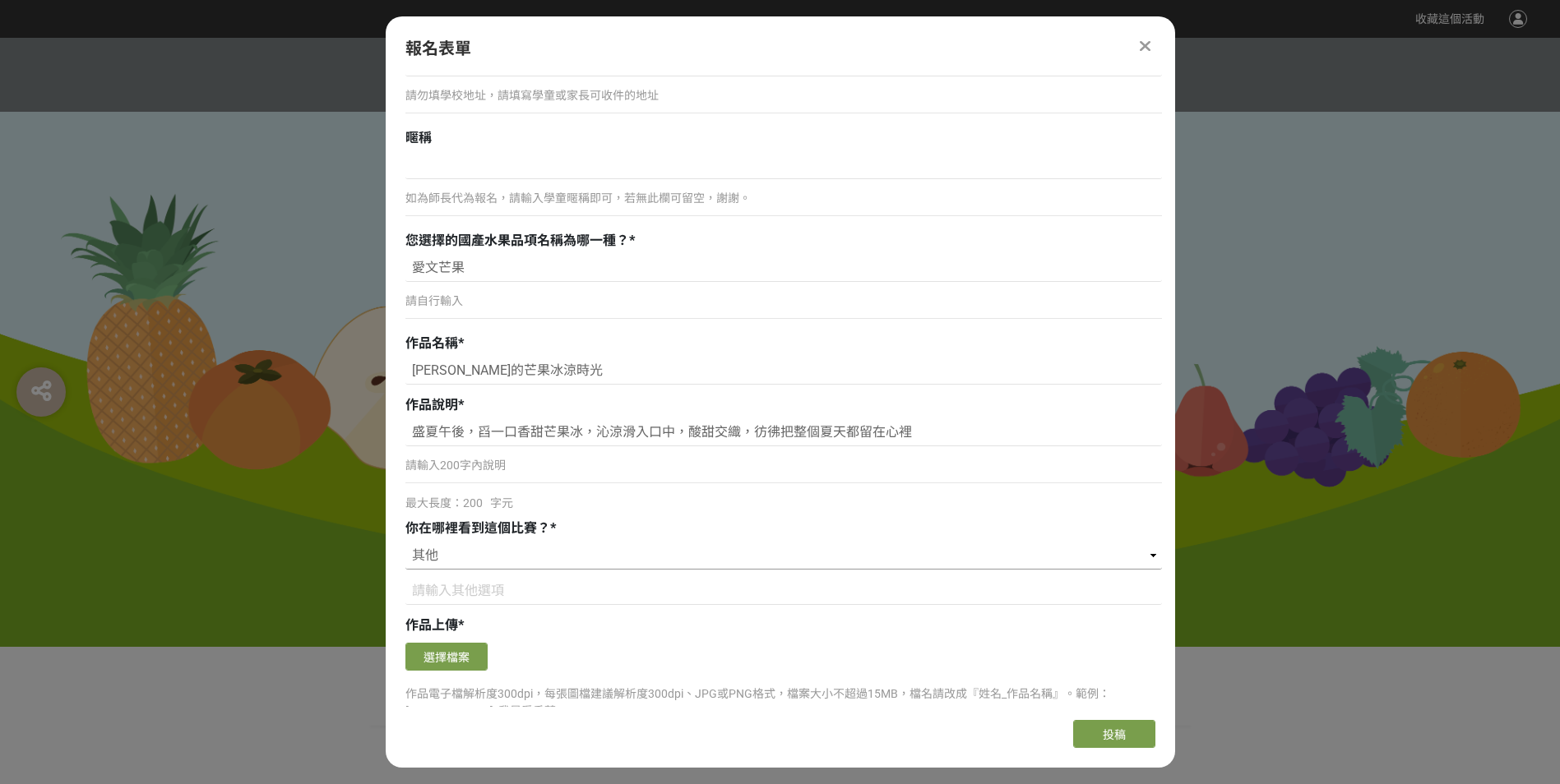
click at [461, 554] on select "請選擇... 獎金獵人網站 Facebook / Instagram 校園講座 / 老師系上推薦 電子郵件 海報 其他" at bounding box center [783, 556] width 756 height 28
click at [405, 542] on select "請選擇... 獎金獵人網站 Facebook / Instagram 校園講座 / 老師系上推薦 電子郵件 海報 其他" at bounding box center [783, 556] width 756 height 28
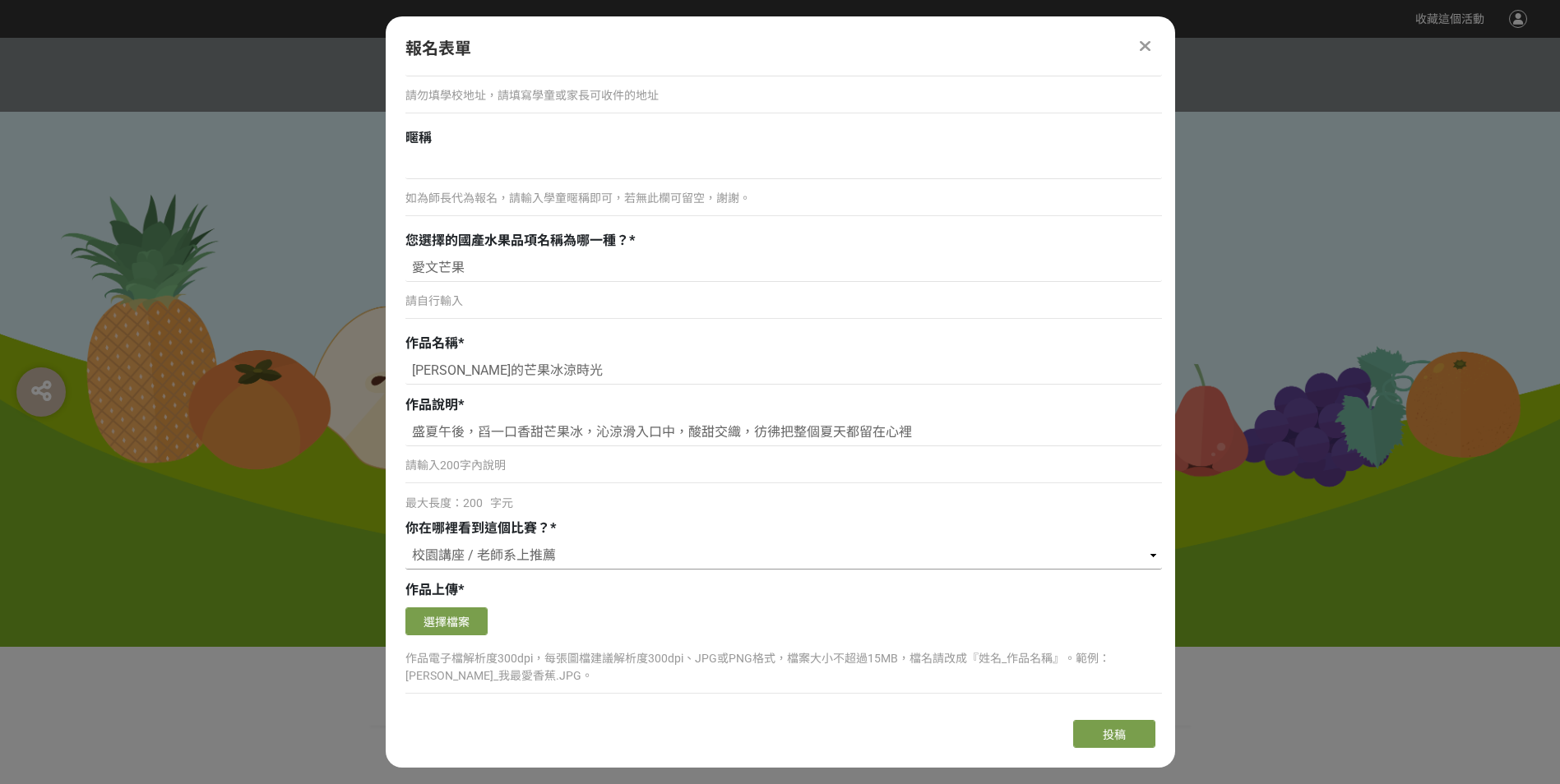
click at [461, 558] on select "請選擇... 獎金獵人網站 Facebook / Instagram 校園講座 / 老師系上推薦 電子郵件 海報 其他" at bounding box center [783, 556] width 756 height 28
click at [405, 542] on select "請選擇... 獎金獵人網站 Facebook / Instagram 校園講座 / 老師系上推薦 電子郵件 海報 其他" at bounding box center [783, 556] width 756 height 28
click at [451, 553] on select "請選擇... 獎金獵人網站 Facebook / Instagram 校園講座 / 老師系上推薦 電子郵件 海報 其他" at bounding box center [783, 556] width 756 height 28
select select "cms:formUnit:otherOption:0981c65652c4f25bb2700613c93b37e5"
click at [405, 542] on select "請選擇... 獎金獵人網站 Facebook / Instagram 校園講座 / 老師系上推薦 電子郵件 海報 其他" at bounding box center [783, 556] width 756 height 28
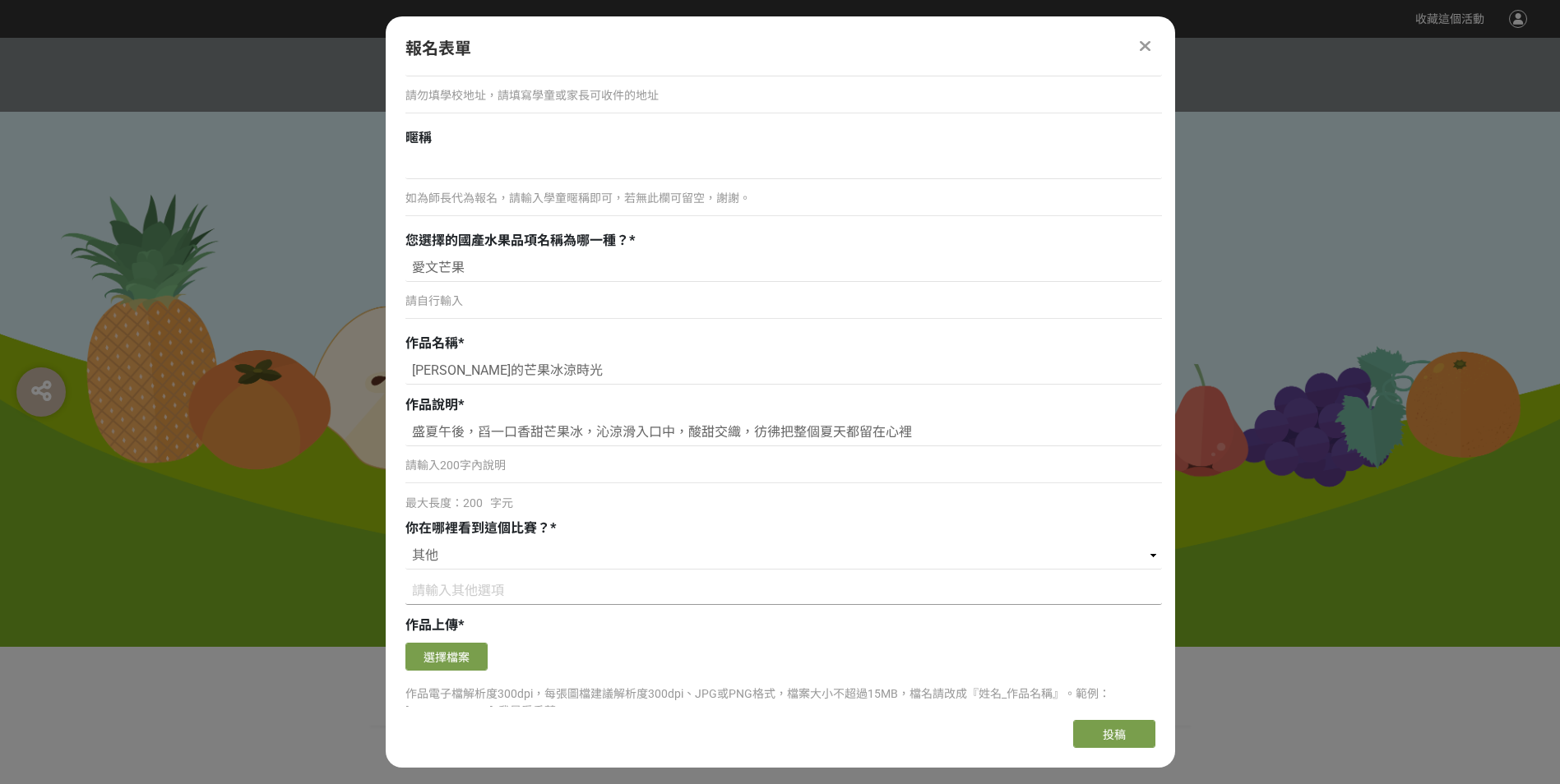
click at [457, 593] on input at bounding box center [783, 591] width 756 height 28
type input "學校網站"
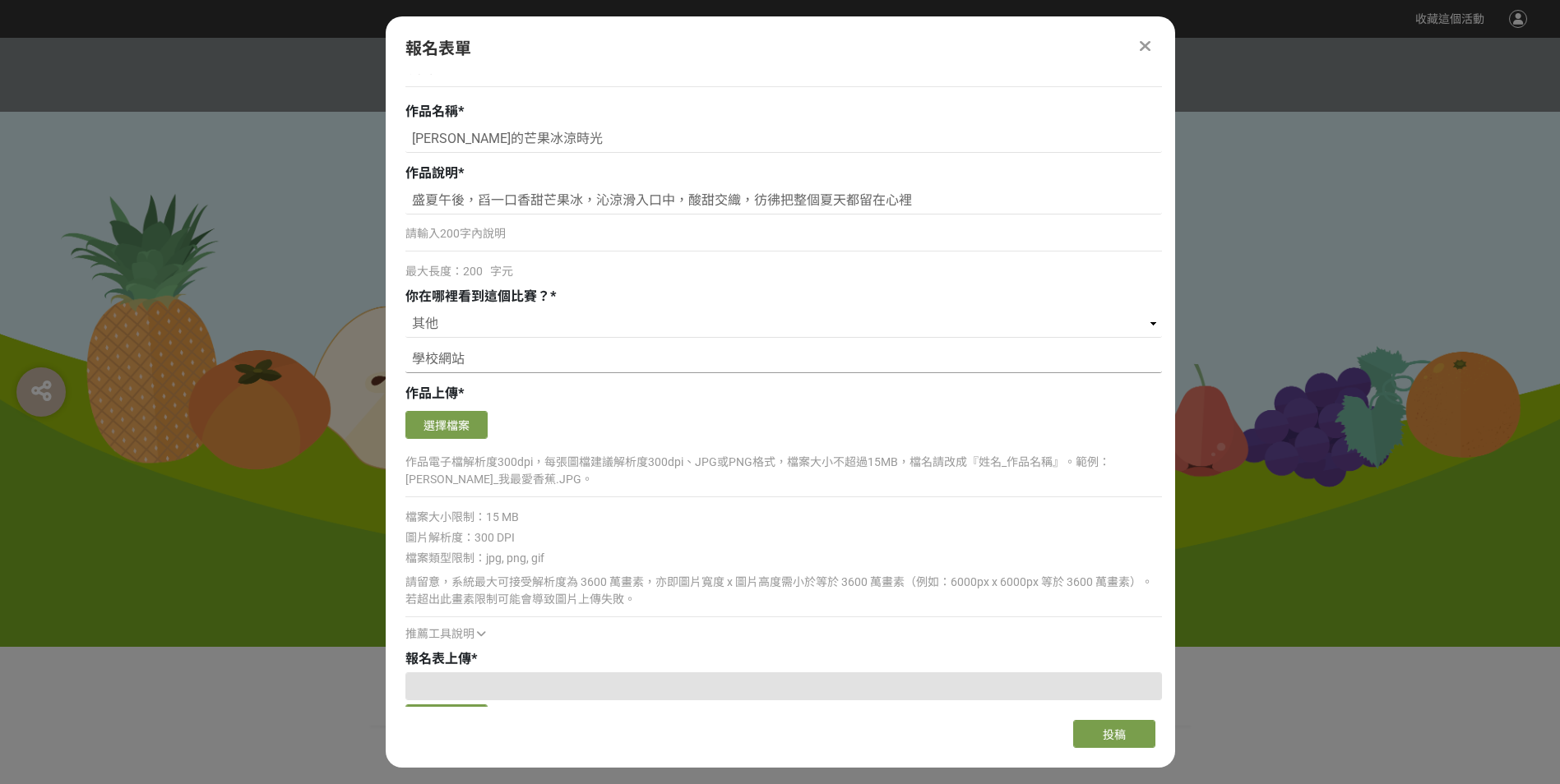
scroll to position [1152, 0]
